Goal: Information Seeking & Learning: Learn about a topic

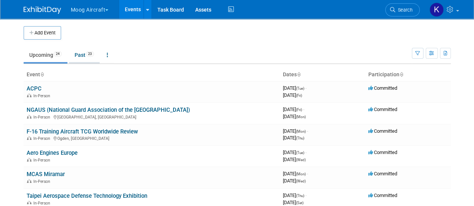
click at [90, 53] on span "23" at bounding box center [90, 54] width 8 height 6
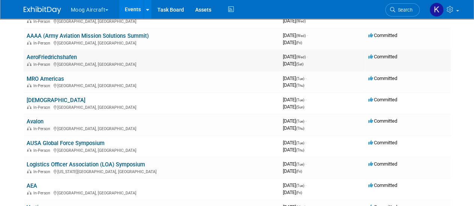
scroll to position [222, 0]
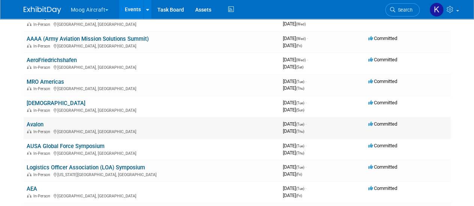
click at [89, 129] on div "In-Person Lara, Australia" at bounding box center [152, 131] width 250 height 6
click at [33, 125] on link "Avalon" at bounding box center [35, 124] width 17 height 7
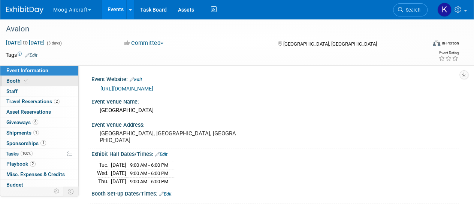
click at [41, 80] on link "Booth" at bounding box center [39, 81] width 78 height 10
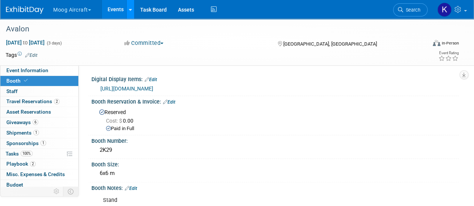
click at [130, 13] on div at bounding box center [130, 9] width 3 height 7
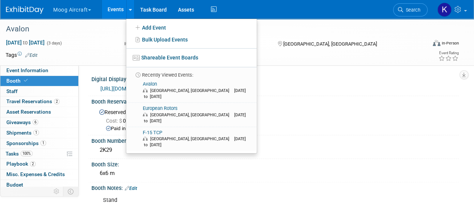
click at [117, 15] on link "Events" at bounding box center [115, 9] width 27 height 19
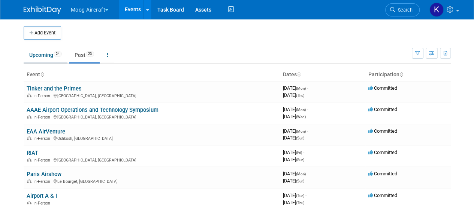
click at [43, 54] on link "Upcoming 24" at bounding box center [46, 55] width 44 height 14
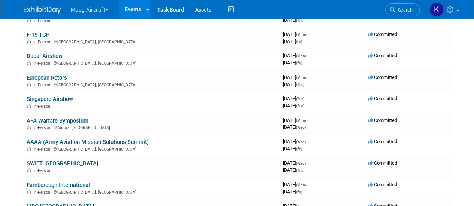
scroll to position [355, 0]
click at [51, 53] on link "Dubai Airshow" at bounding box center [45, 55] width 36 height 7
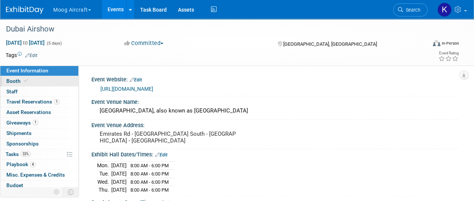
click at [14, 79] on span "Booth" at bounding box center [17, 81] width 23 height 6
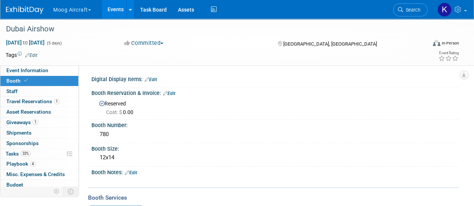
click at [109, 12] on link "Events" at bounding box center [115, 9] width 27 height 19
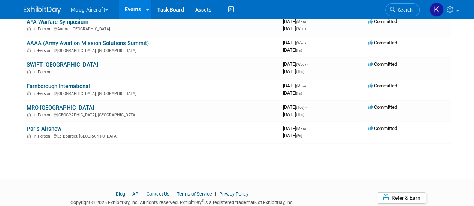
scroll to position [462, 0]
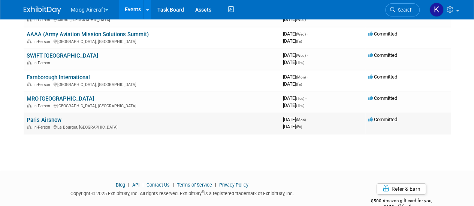
click at [78, 116] on td "Paris Airshow In-Person Le Bourget, France" at bounding box center [152, 123] width 256 height 21
click at [71, 117] on td "Paris Airshow In-Person Le Bourget, France" at bounding box center [152, 123] width 256 height 21
click at [52, 121] on link "Paris Airshow" at bounding box center [44, 120] width 35 height 7
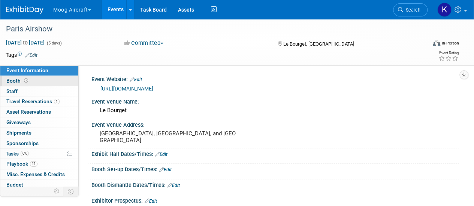
click at [25, 83] on span "Booth" at bounding box center [17, 81] width 23 height 6
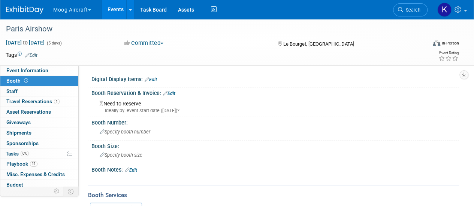
scroll to position [10, 0]
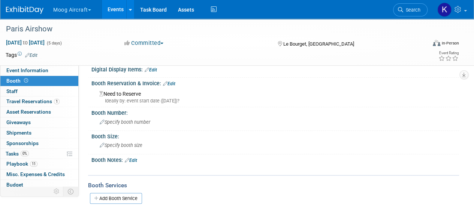
click at [117, 9] on link "Events" at bounding box center [115, 9] width 27 height 19
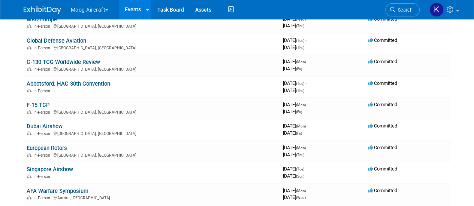
scroll to position [285, 0]
click at [62, 165] on td "Singapore Airshow In-Person" at bounding box center [152, 172] width 256 height 21
click at [52, 172] on link "Singapore Airshow" at bounding box center [50, 169] width 46 height 7
click at [149, 9] on icon at bounding box center [147, 9] width 3 height 5
